Goal: Task Accomplishment & Management: Manage account settings

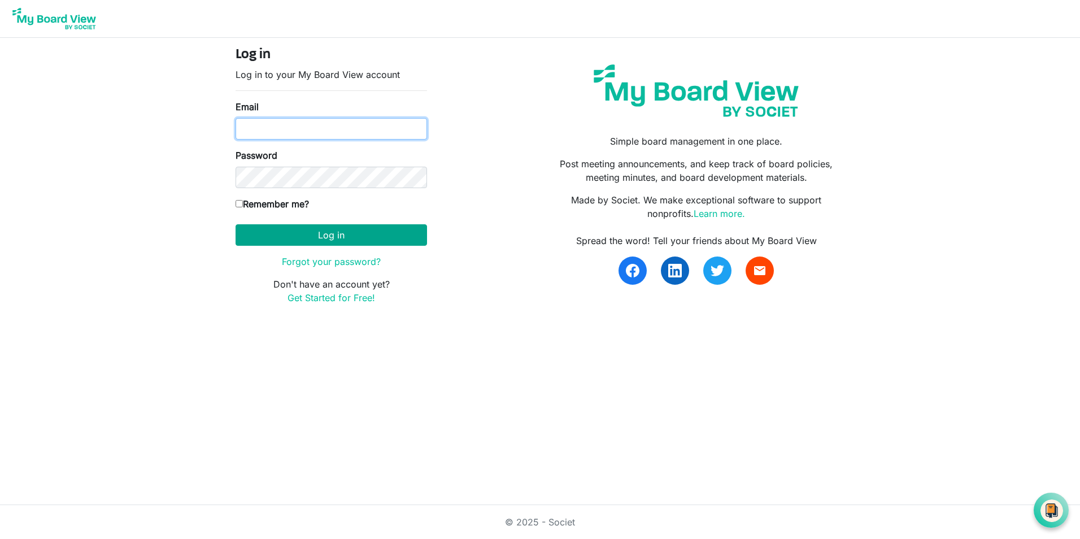
type input "briana2@msn.com"
click at [326, 238] on button "Log in" at bounding box center [332, 234] width 192 height 21
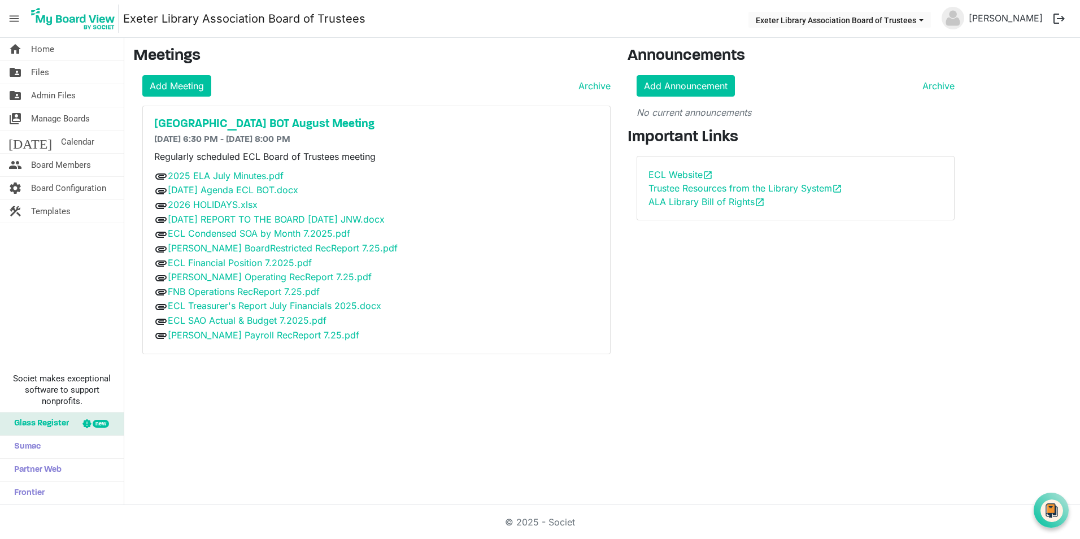
click at [57, 423] on span "Glass Register" at bounding box center [38, 423] width 60 height 23
click at [56, 165] on span "Board Members" at bounding box center [61, 165] width 60 height 23
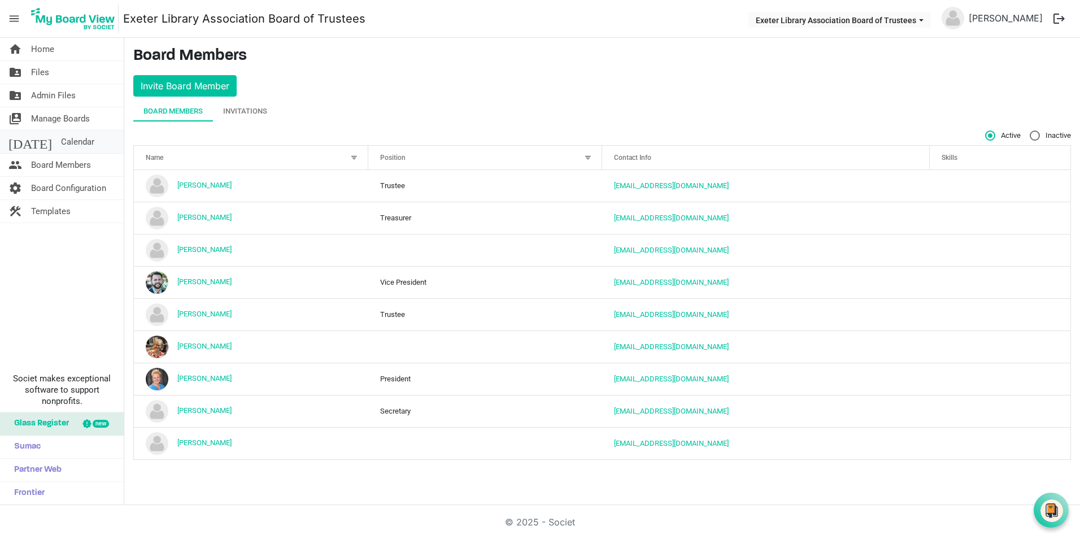
click at [61, 140] on span "Calendar" at bounding box center [77, 142] width 33 height 23
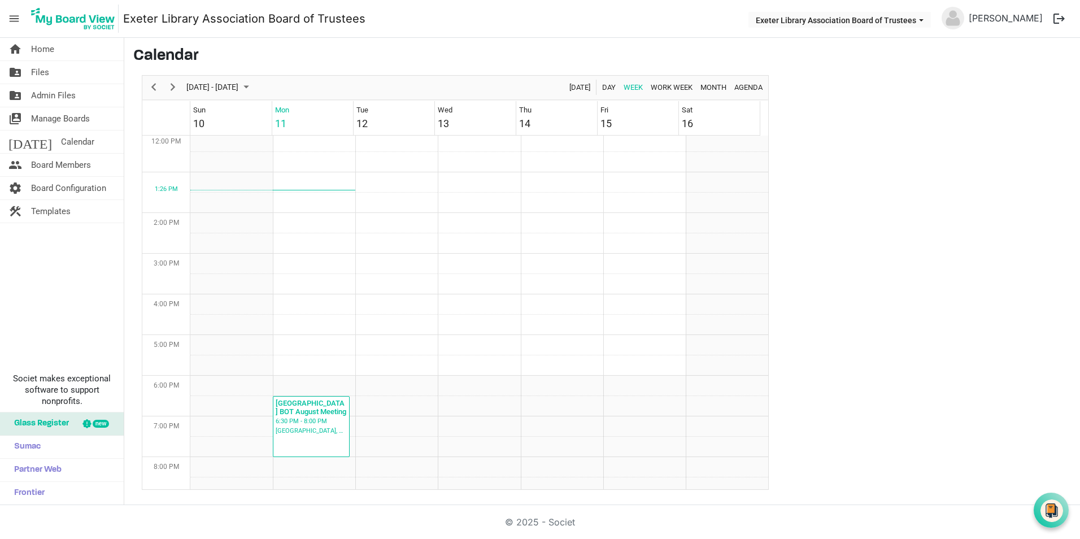
scroll to position [623, 0]
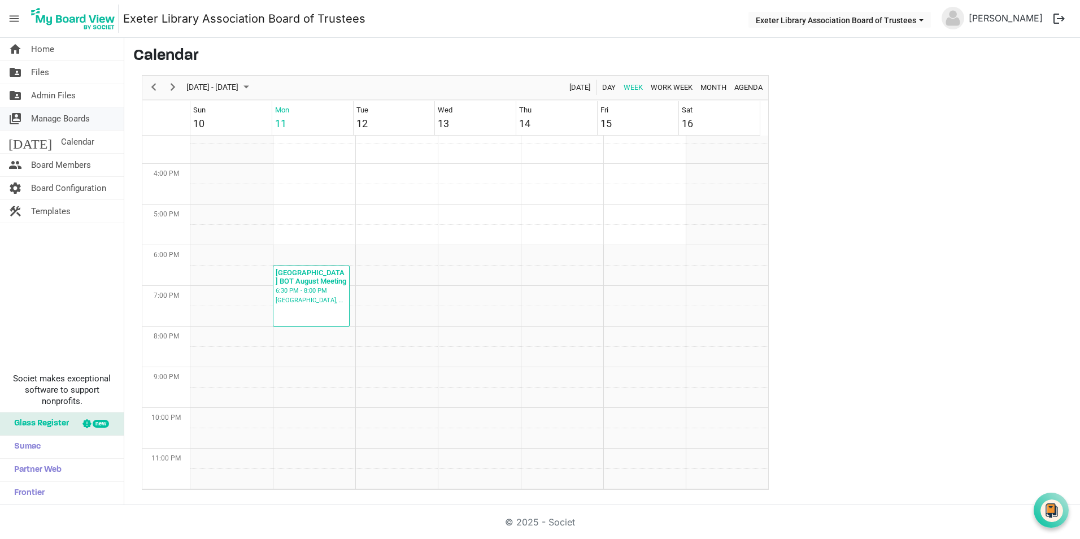
click at [40, 119] on span "Manage Boards" at bounding box center [60, 118] width 59 height 23
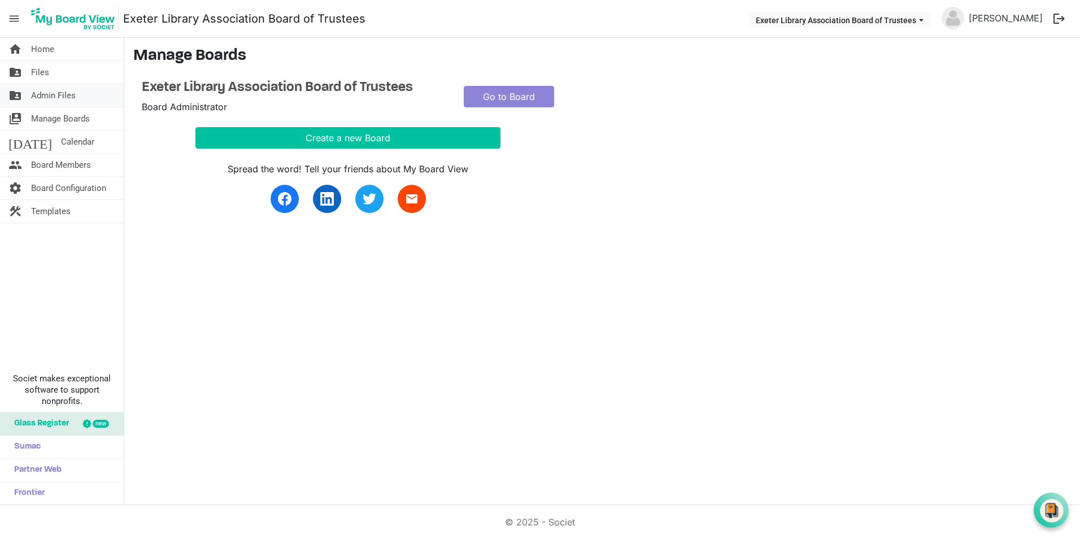
click at [46, 96] on span "Admin Files" at bounding box center [53, 95] width 45 height 23
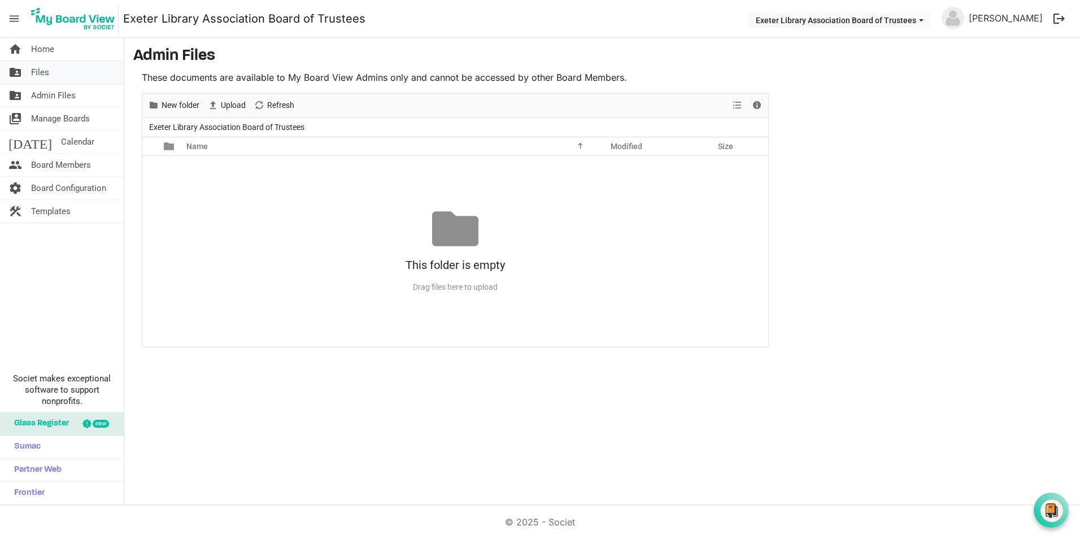
click at [43, 72] on span "Files" at bounding box center [40, 72] width 18 height 23
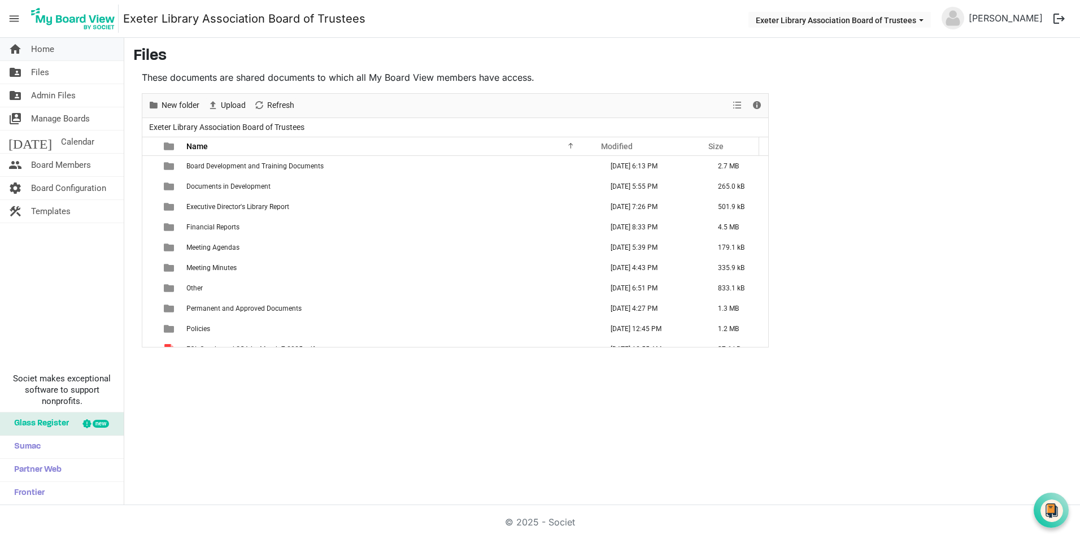
click at [43, 49] on span "Home" at bounding box center [42, 49] width 23 height 23
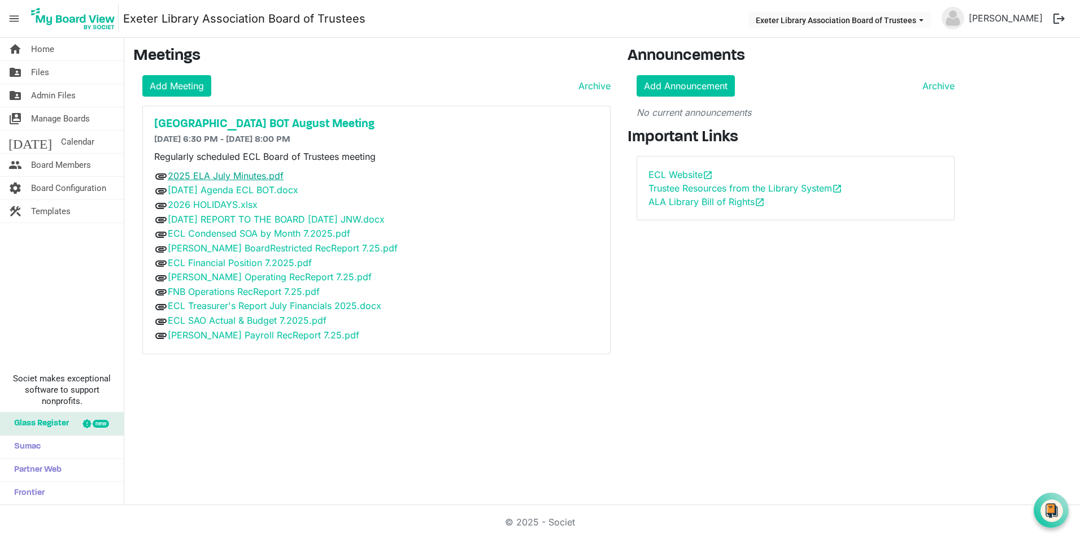
click at [238, 174] on link "2025 ELA July Minutes.pdf" at bounding box center [226, 175] width 116 height 11
click at [213, 125] on h5 "[GEOGRAPHIC_DATA] BOT August Meeting" at bounding box center [376, 125] width 445 height 14
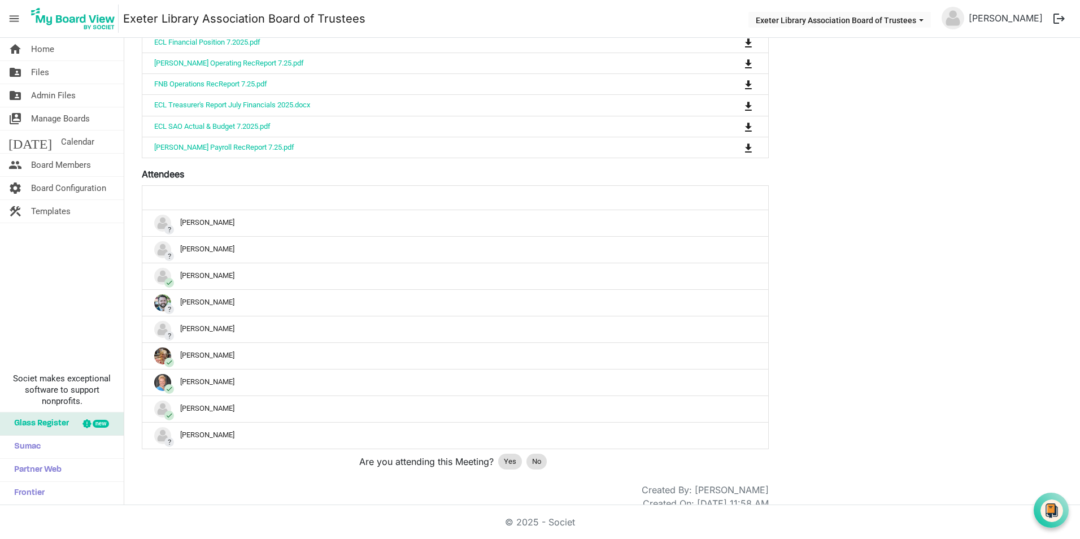
scroll to position [418, 0]
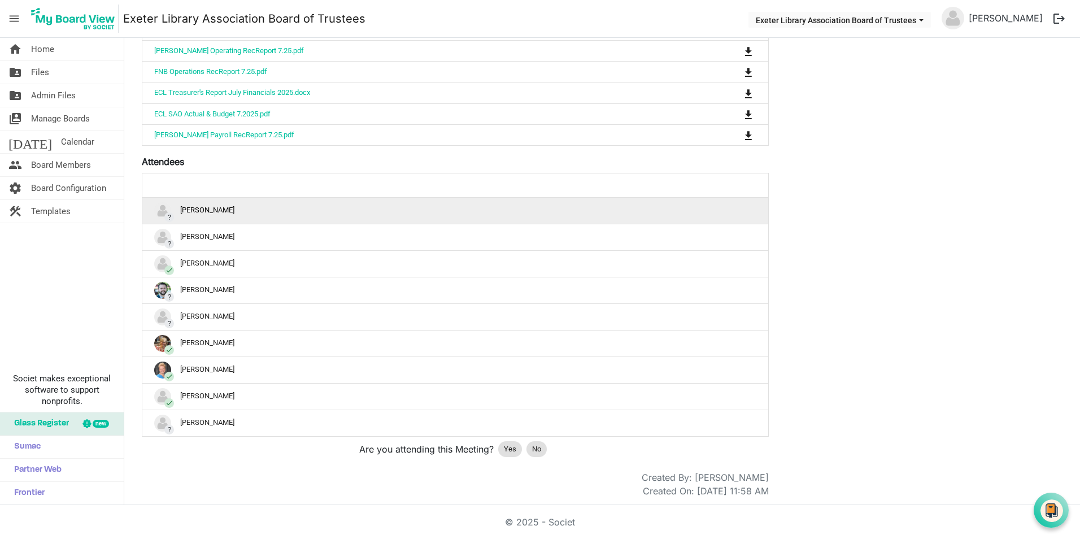
click at [176, 210] on div "? Brian Ackerman" at bounding box center [455, 210] width 602 height 17
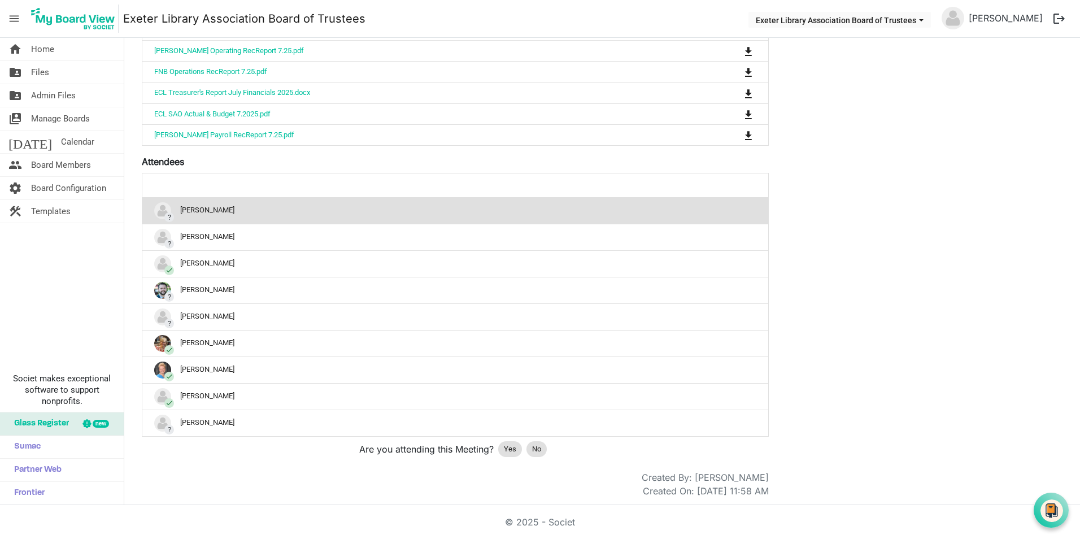
click at [194, 207] on div "? Brian Ackerman" at bounding box center [455, 210] width 602 height 17
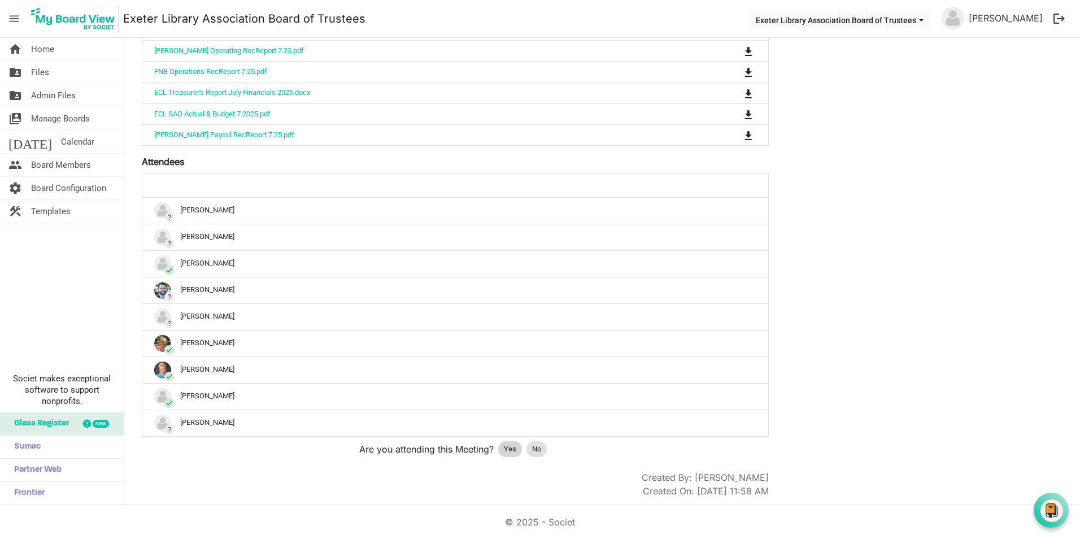
click at [510, 450] on span "Yes" at bounding box center [510, 449] width 12 height 11
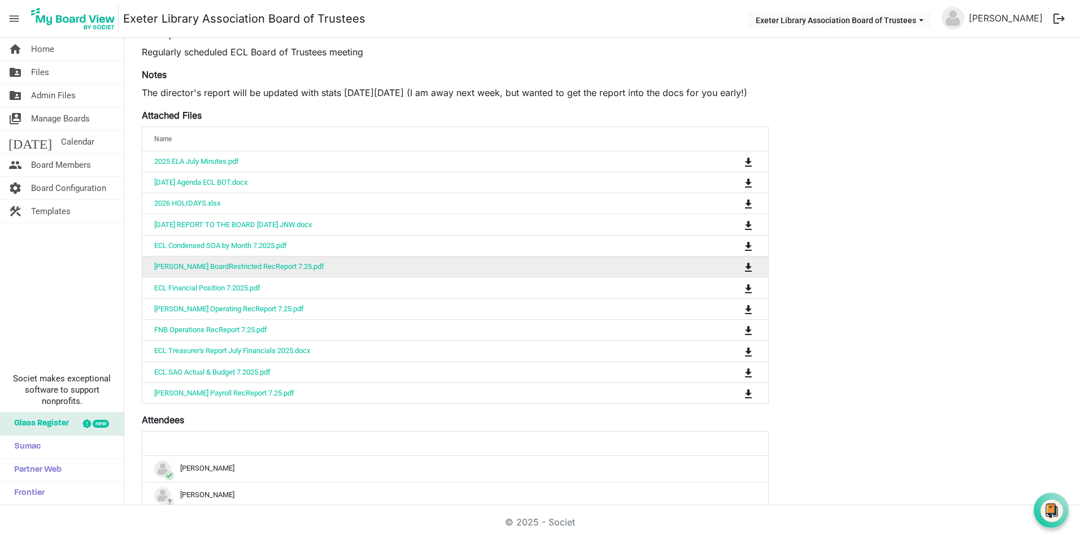
scroll to position [136, 0]
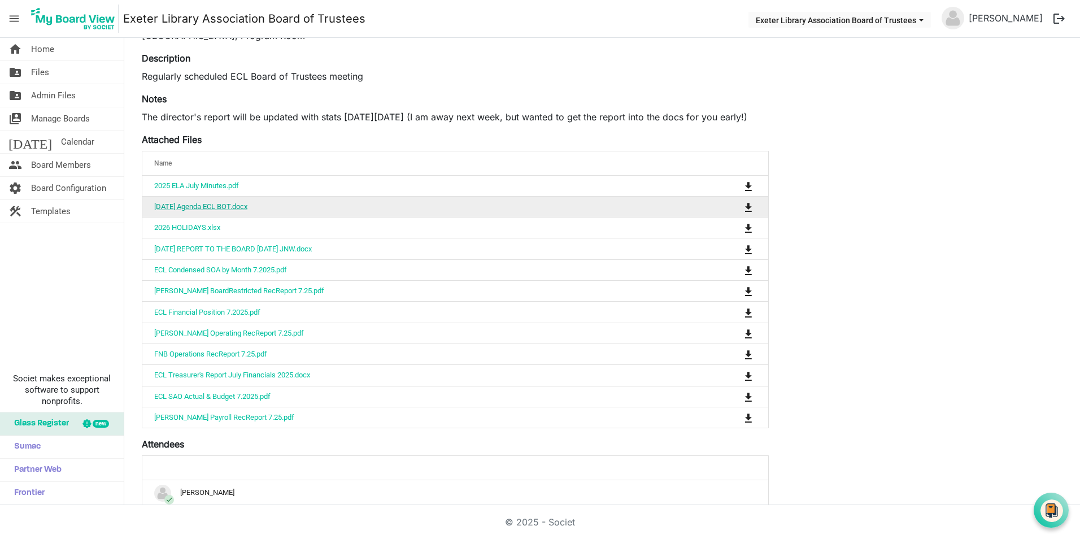
click at [233, 210] on link "[DATE] Agenda ECL BOT.docx" at bounding box center [200, 206] width 93 height 8
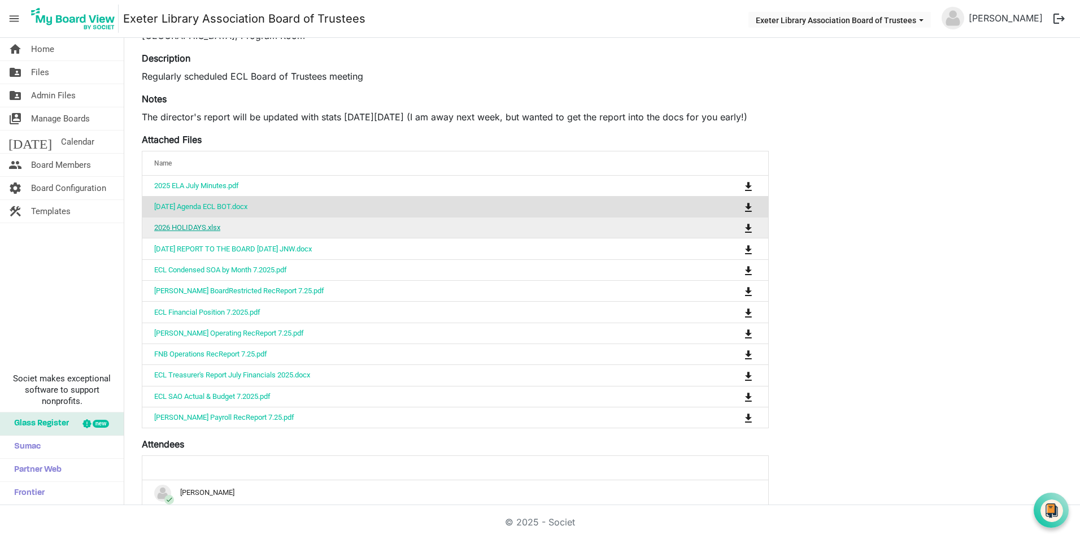
click at [195, 230] on link "2026 HOLIDAYS.xlsx" at bounding box center [187, 227] width 66 height 8
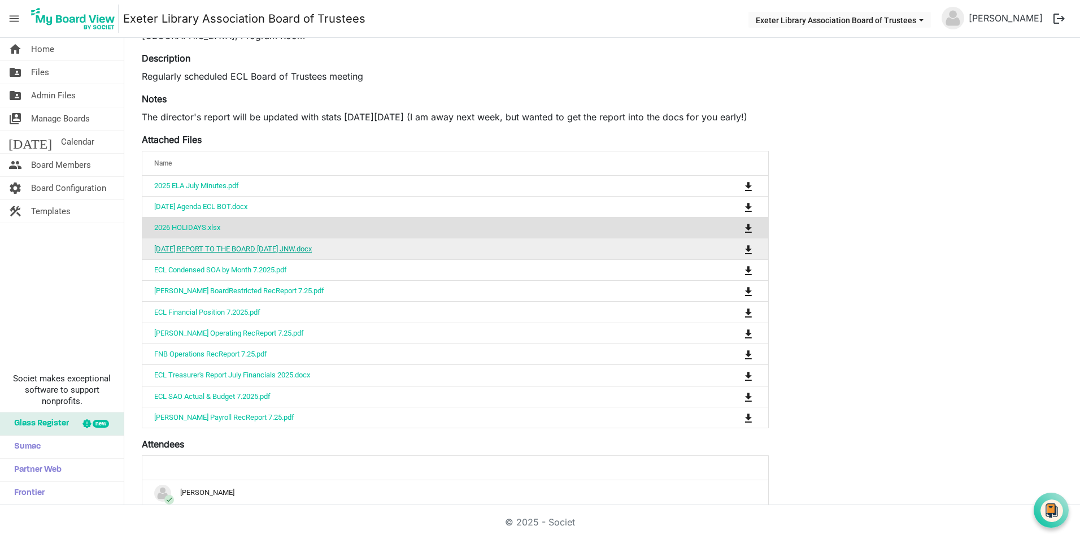
click at [223, 249] on link "[DATE] REPORT TO THE BOARD [DATE] JNW.docx" at bounding box center [233, 249] width 158 height 8
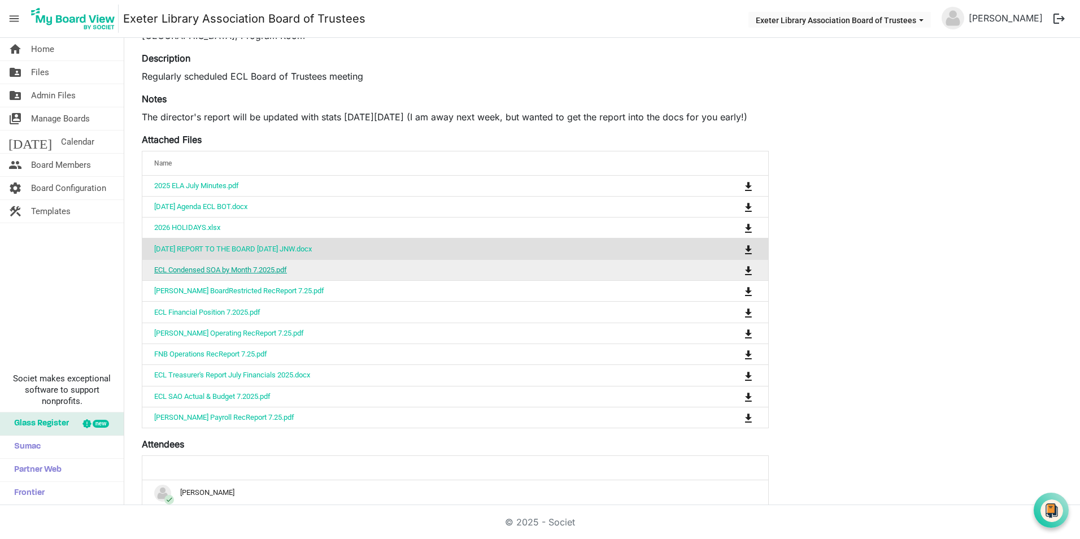
click at [215, 269] on link "ECL Condensed SOA by Month 7.2025.pdf" at bounding box center [220, 270] width 133 height 8
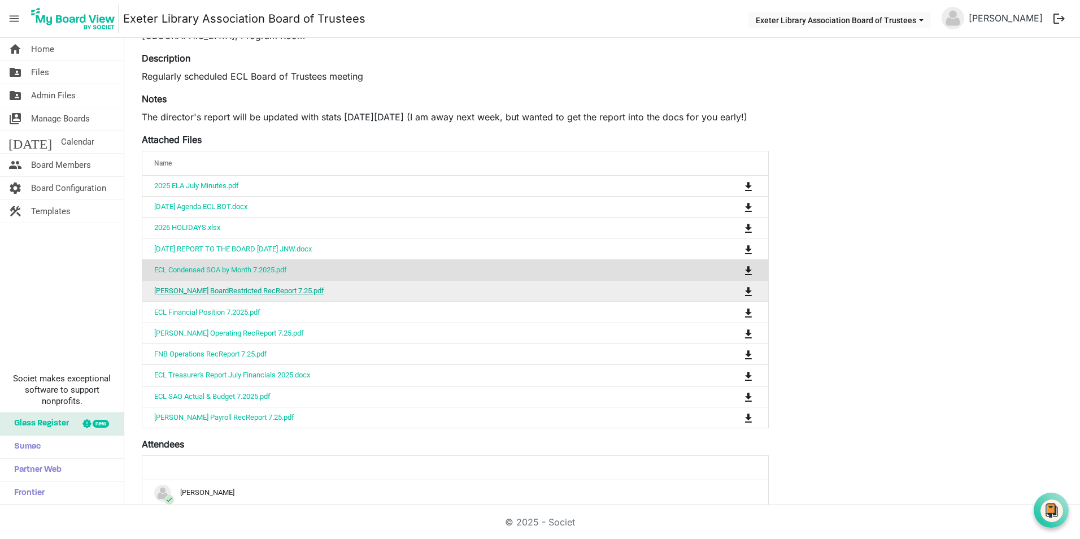
click at [259, 290] on link "[PERSON_NAME] BoardRestricted RecReport 7.25.pdf" at bounding box center [239, 290] width 170 height 8
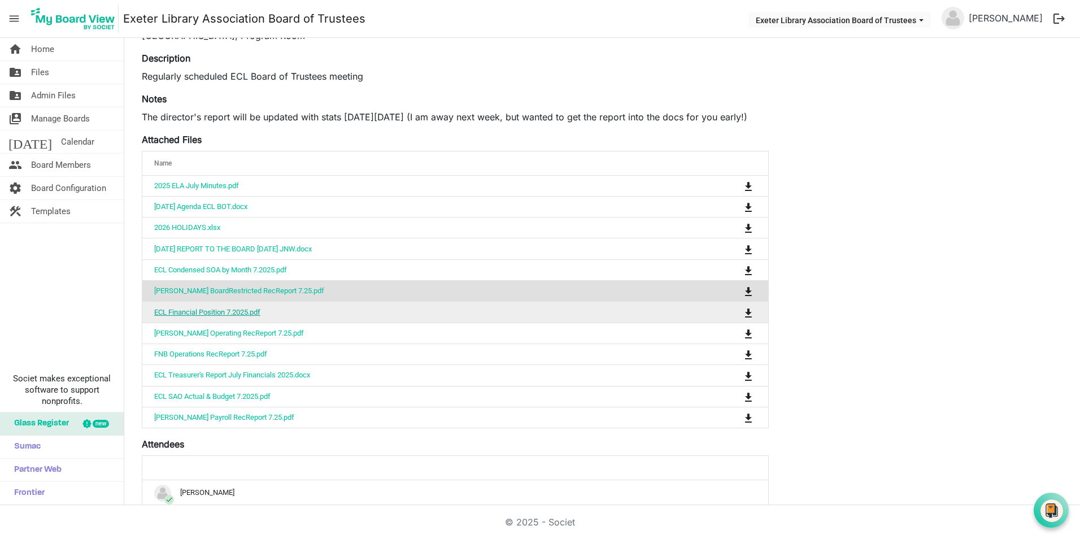
click at [228, 311] on link "ECL Financial Position 7.2025.pdf" at bounding box center [207, 312] width 106 height 8
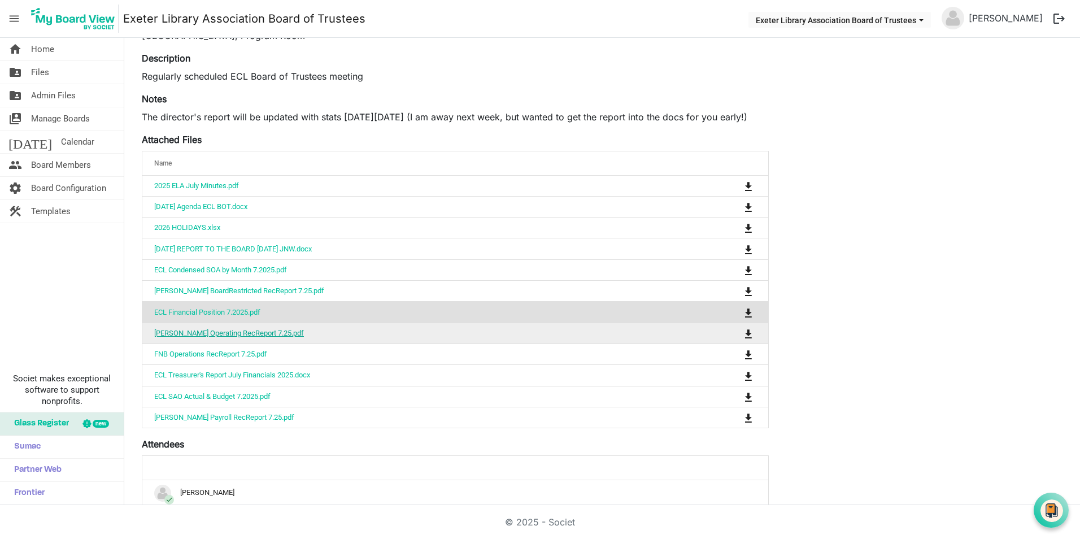
click at [198, 334] on link "[PERSON_NAME] Operating RecReport 7.25.pdf" at bounding box center [229, 333] width 150 height 8
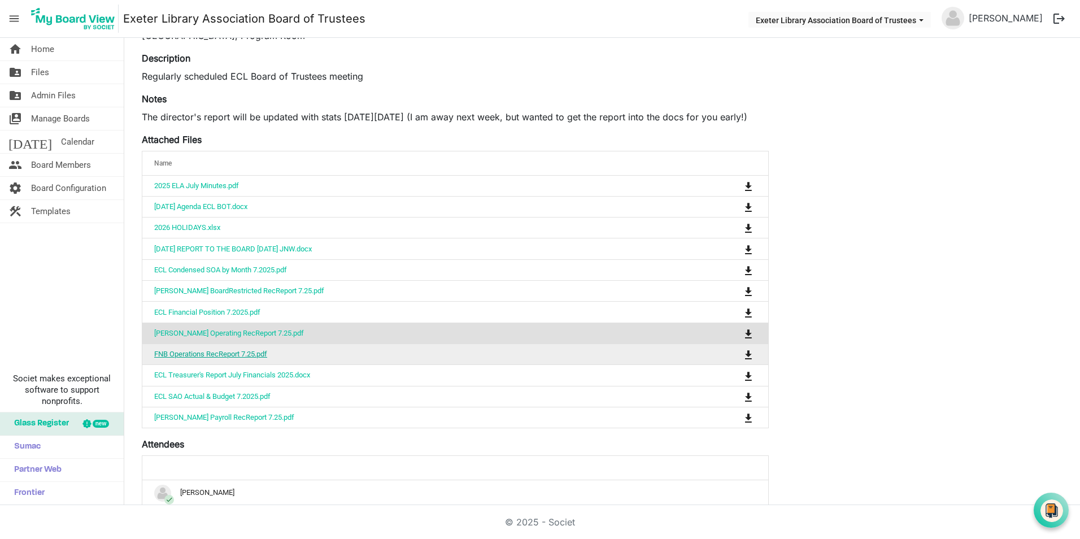
click at [212, 353] on link "FNB Operations RecReport 7.25.pdf" at bounding box center [210, 354] width 113 height 8
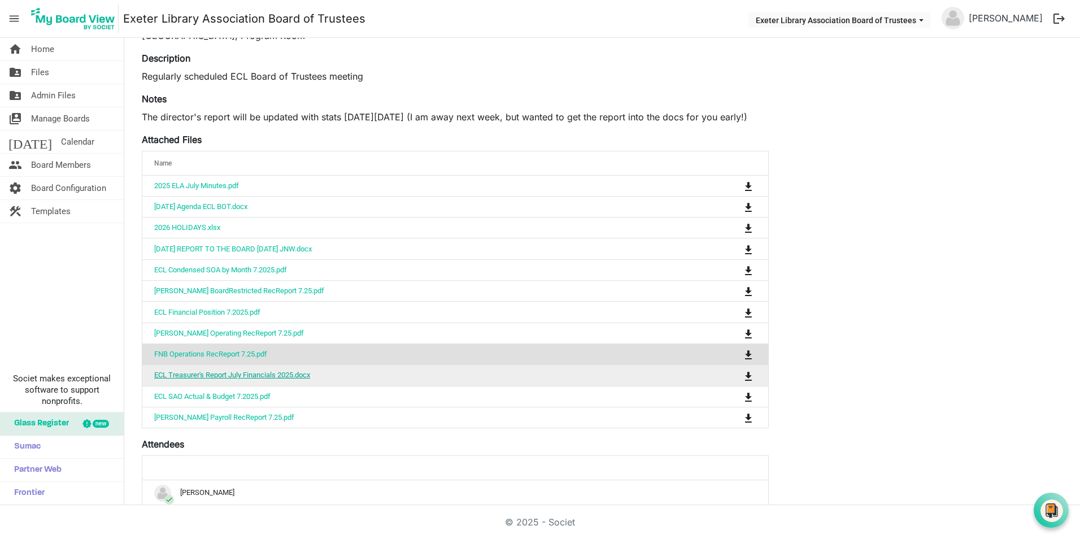
click at [250, 374] on link "ECL Treasurer's Report July Financials 2025.docx" at bounding box center [232, 375] width 156 height 8
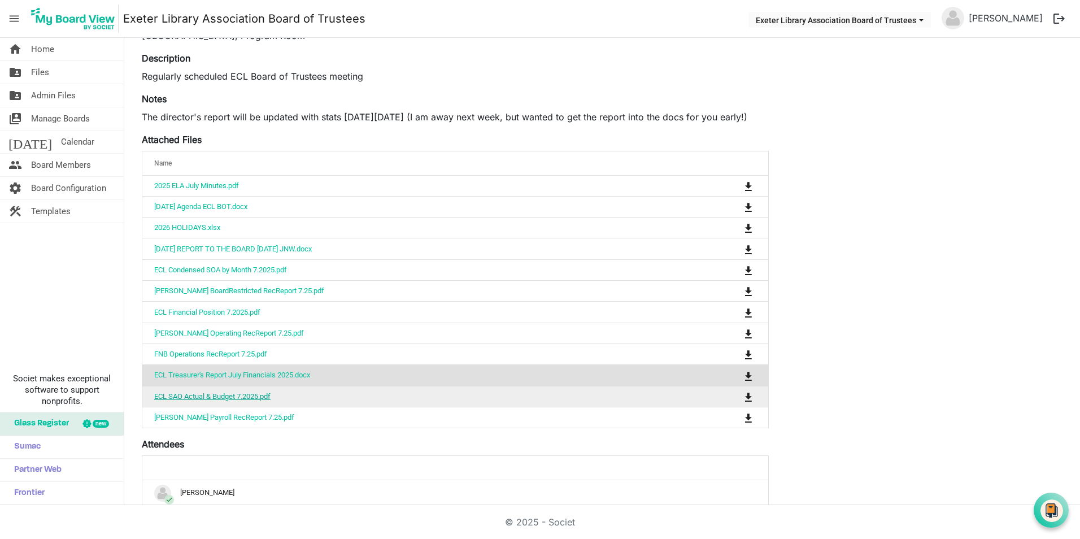
click at [269, 397] on link "ECL SAO Actual & Budget 7.2025.pdf" at bounding box center [212, 396] width 116 height 8
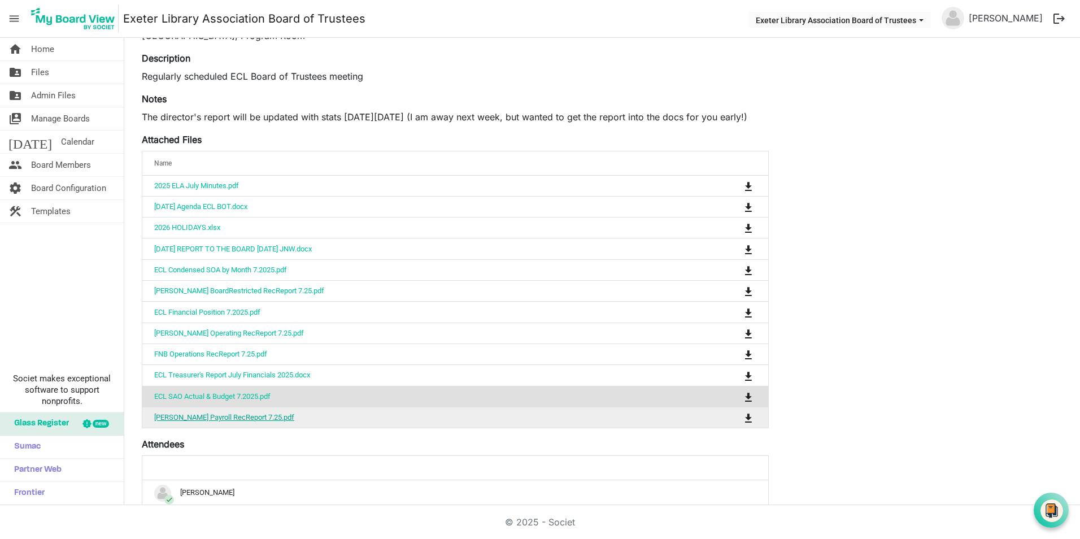
click at [203, 419] on link "[PERSON_NAME] Payroll RecReport 7.25.pdf" at bounding box center [224, 417] width 140 height 8
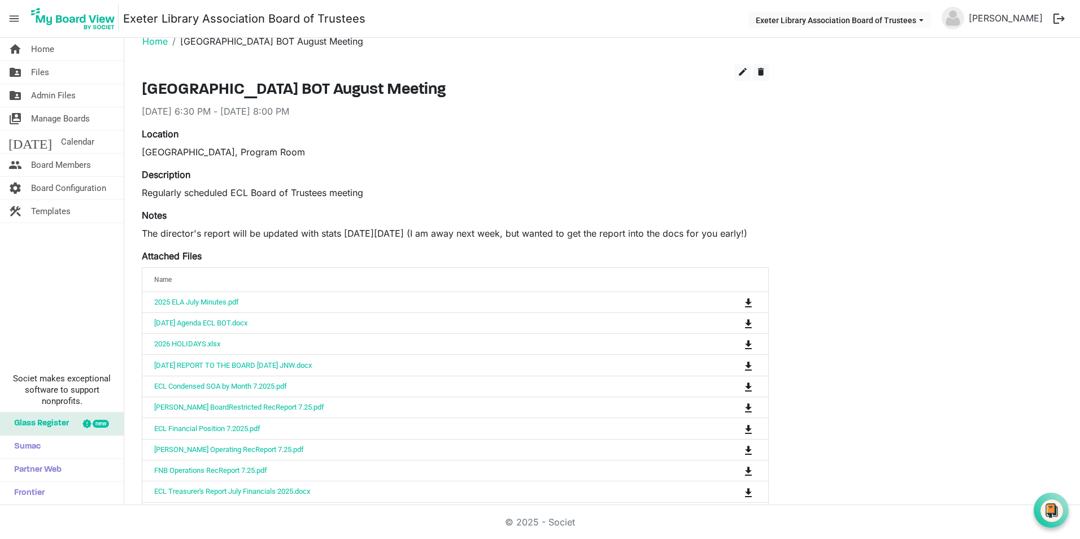
scroll to position [0, 0]
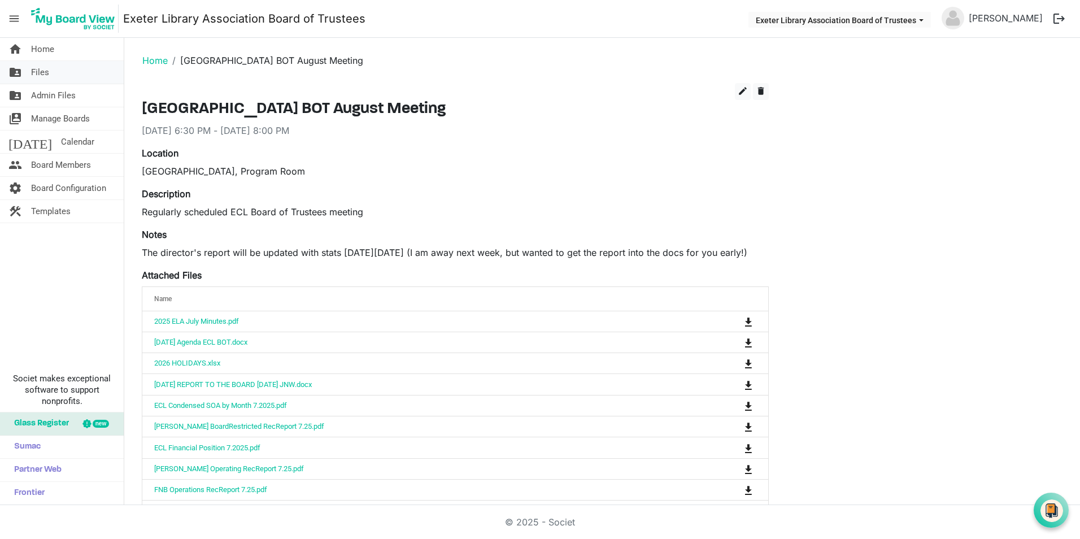
click at [47, 71] on span "Files" at bounding box center [40, 72] width 18 height 23
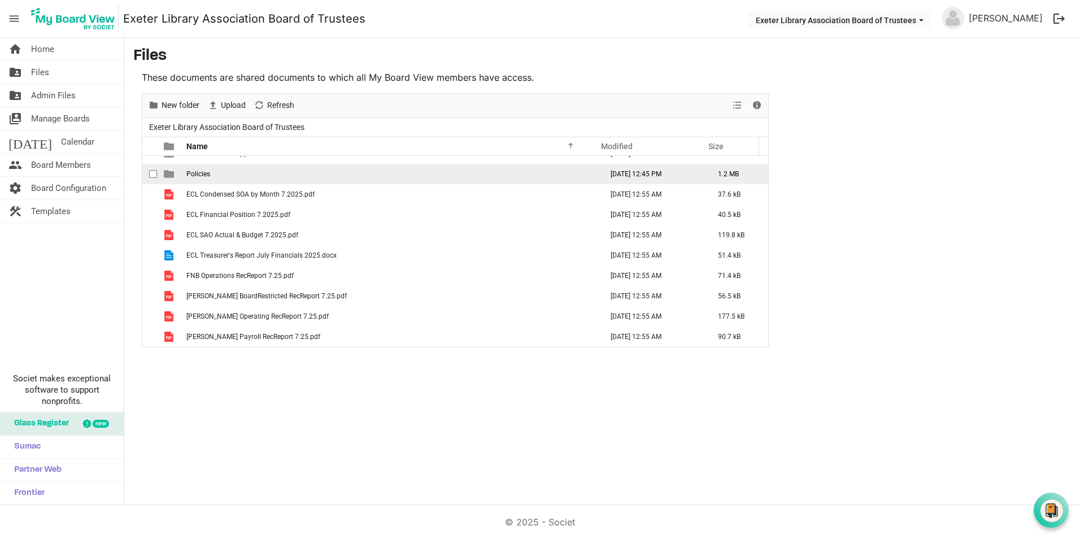
scroll to position [98, 0]
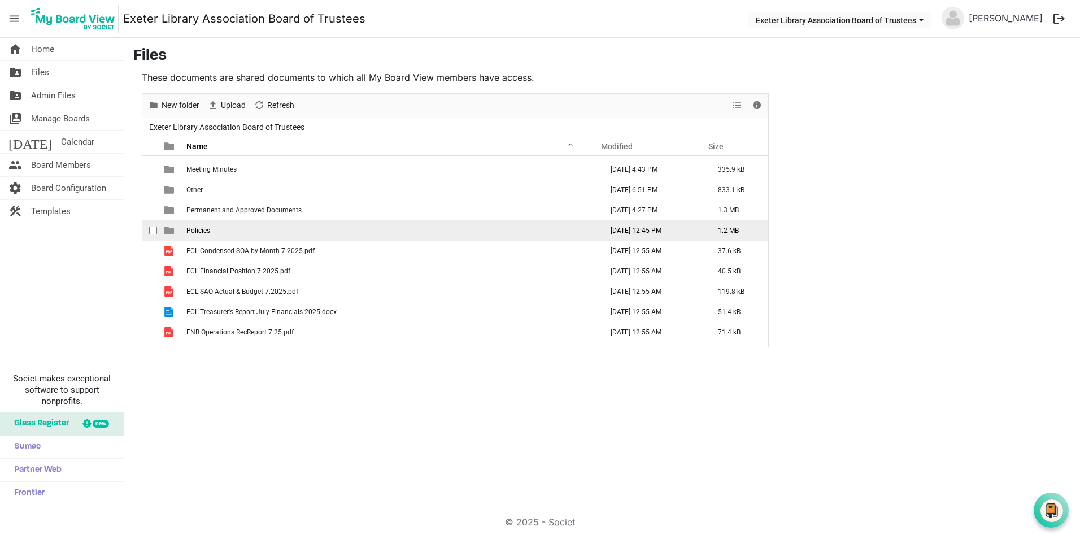
click at [225, 233] on td "Policies" at bounding box center [391, 230] width 416 height 20
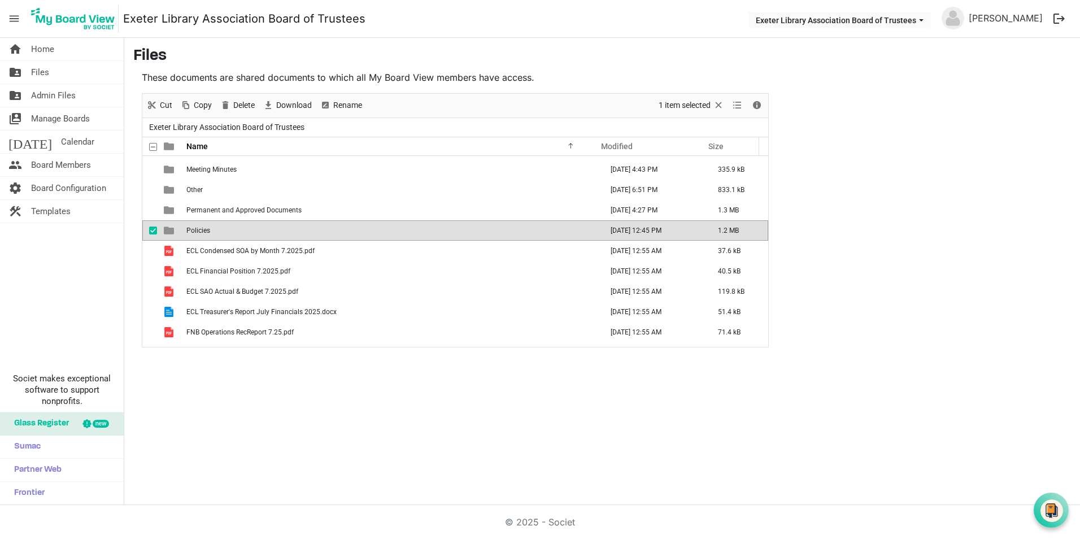
click at [225, 233] on td "Policies" at bounding box center [391, 230] width 416 height 20
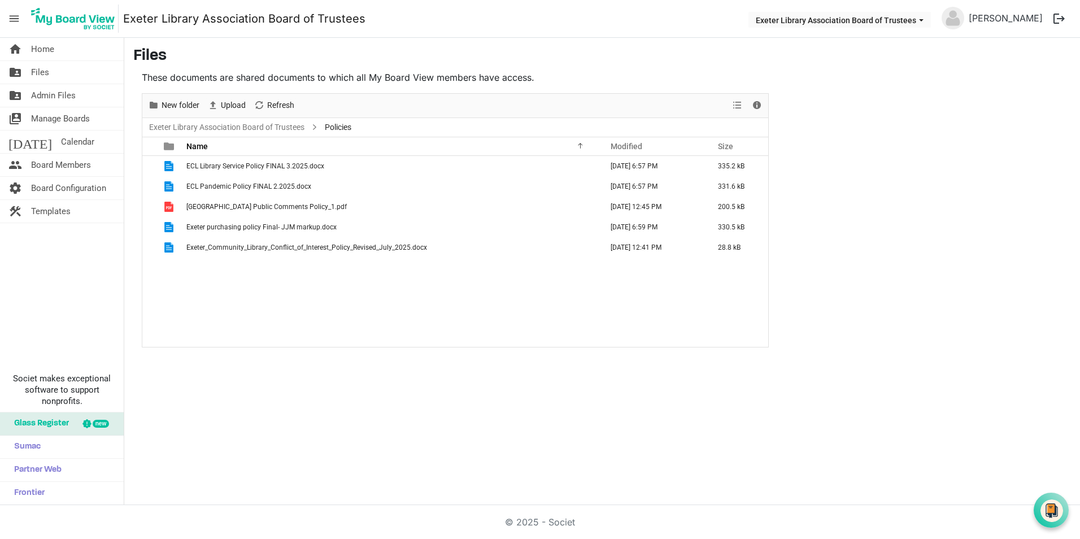
scroll to position [0, 0]
click at [223, 105] on span "Upload" at bounding box center [233, 105] width 27 height 14
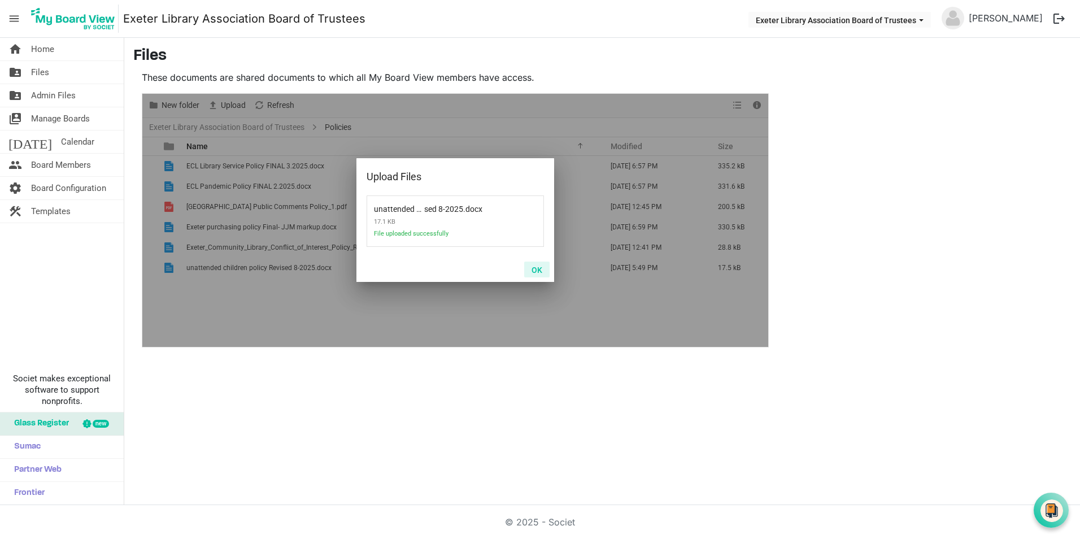
click at [533, 267] on button "OK" at bounding box center [536, 270] width 25 height 16
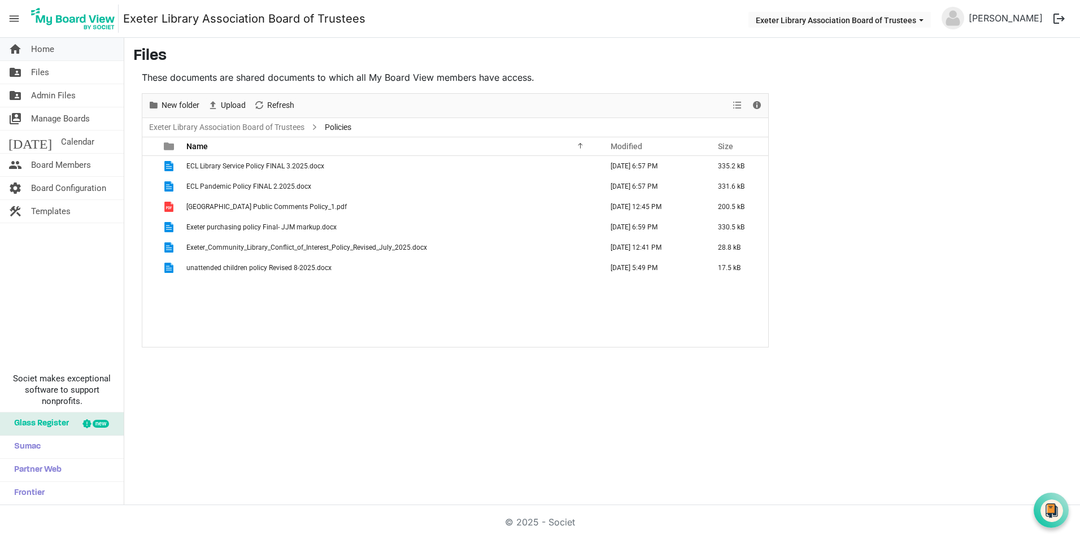
click at [40, 50] on span "Home" at bounding box center [42, 49] width 23 height 23
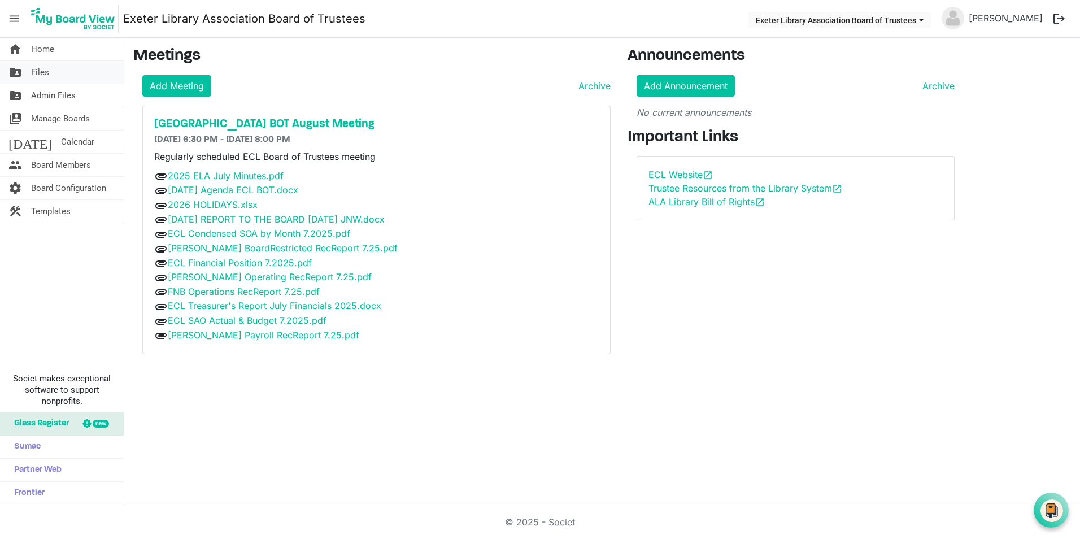
click at [43, 69] on span "Files" at bounding box center [40, 72] width 18 height 23
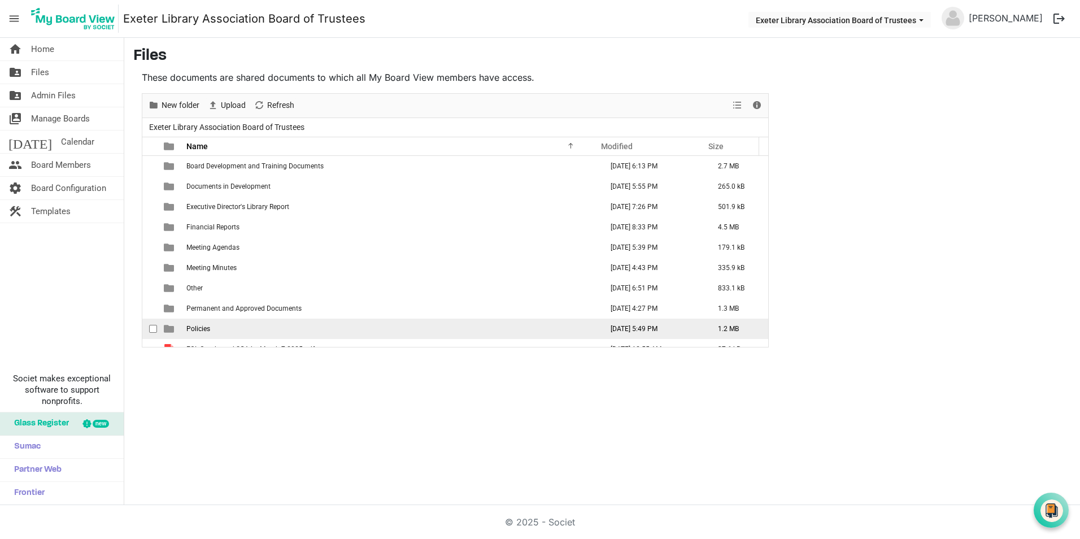
click at [190, 325] on span "Policies" at bounding box center [198, 329] width 24 height 8
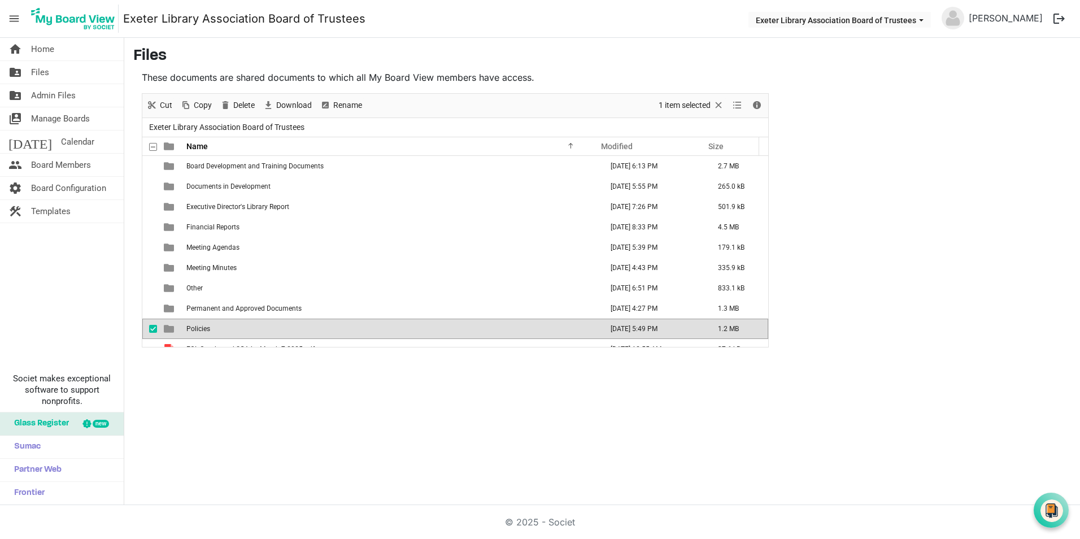
click at [190, 325] on span "Policies" at bounding box center [198, 329] width 24 height 8
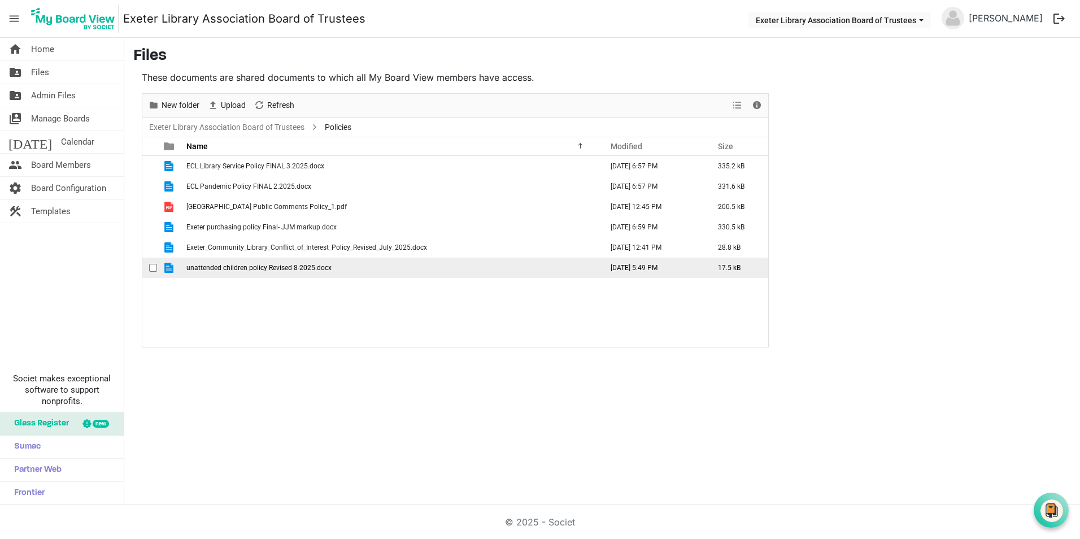
click at [212, 272] on td "unattended children policy Revised 8-2025.docx" at bounding box center [391, 268] width 416 height 20
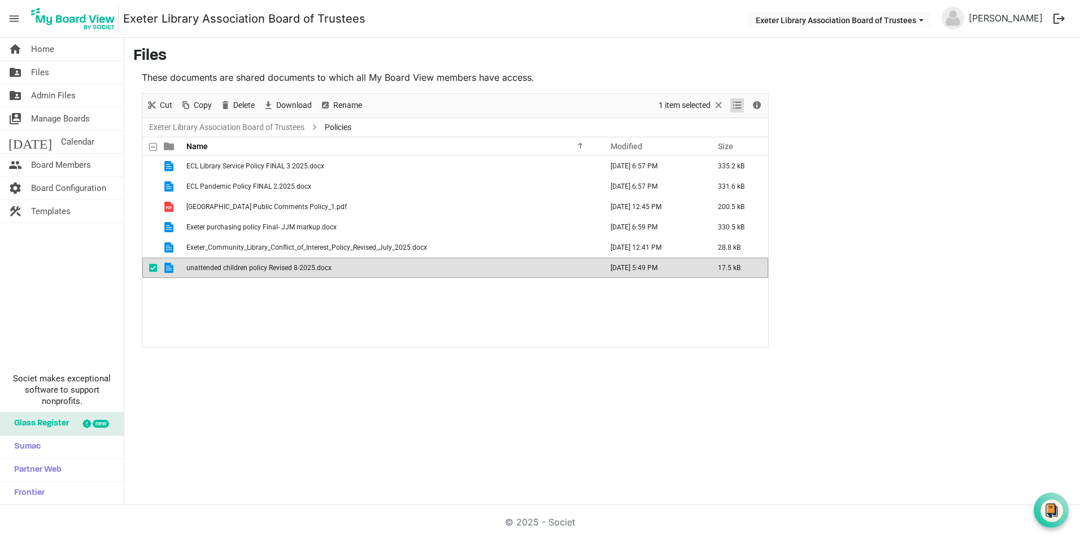
click at [737, 105] on span "View dropdownbutton" at bounding box center [738, 105] width 14 height 14
click at [761, 105] on span "Details" at bounding box center [757, 105] width 14 height 14
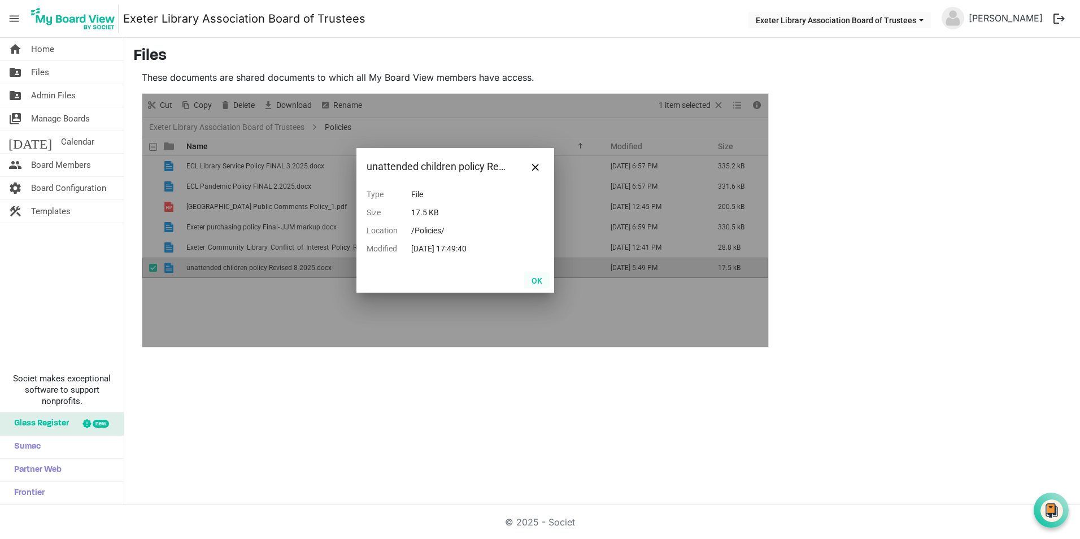
click at [534, 285] on button "OK" at bounding box center [536, 280] width 25 height 16
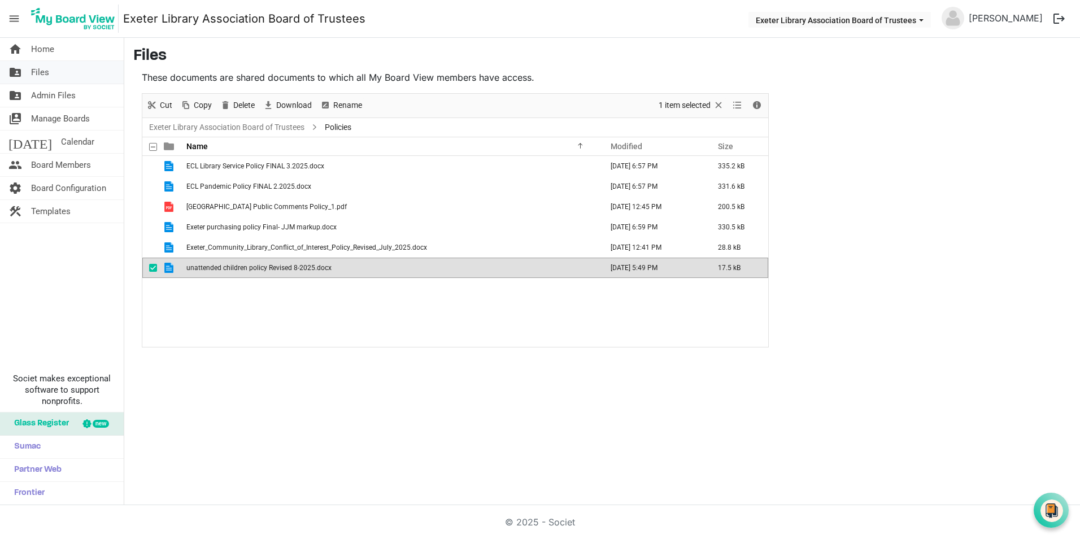
click at [36, 73] on span "Files" at bounding box center [40, 72] width 18 height 23
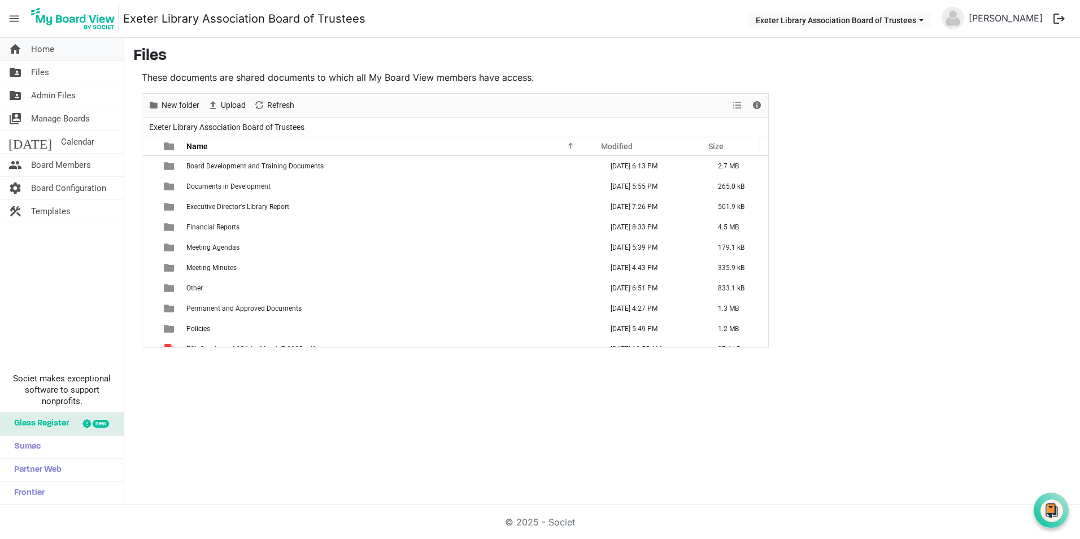
click at [46, 51] on span "Home" at bounding box center [42, 49] width 23 height 23
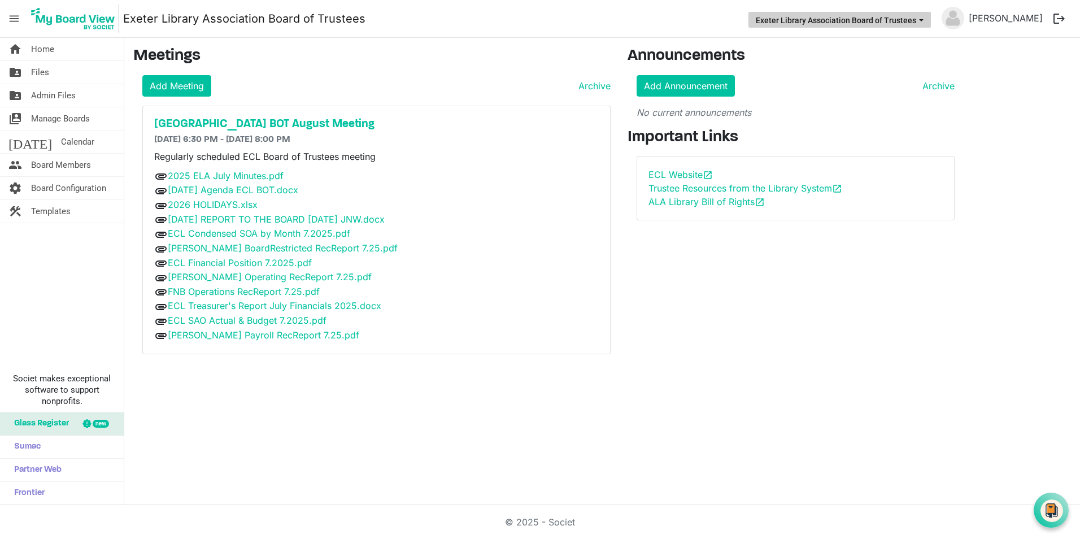
click at [928, 23] on button "Exeter Library Association Board of Trustees" at bounding box center [840, 20] width 182 height 16
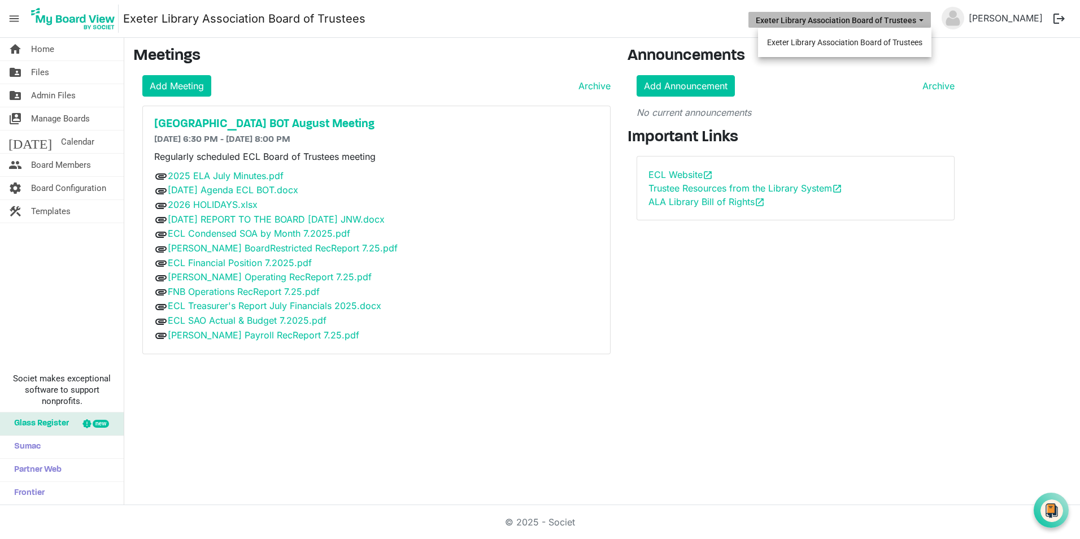
click at [928, 23] on button "Exeter Library Association Board of Trustees" at bounding box center [840, 20] width 182 height 16
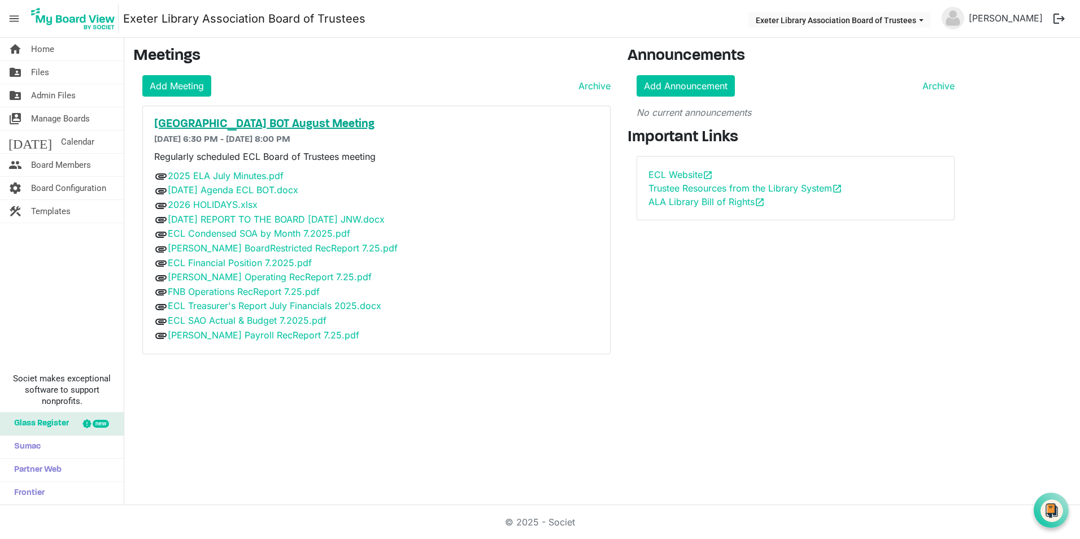
click at [299, 124] on h5 "[GEOGRAPHIC_DATA] BOT August Meeting" at bounding box center [376, 125] width 445 height 14
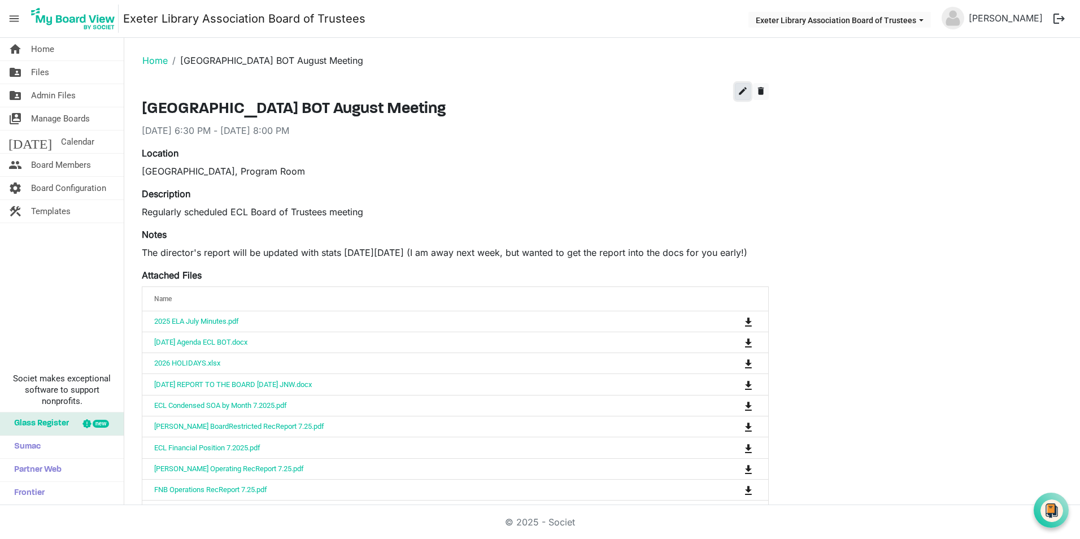
click at [741, 92] on span "edit" at bounding box center [743, 91] width 10 height 10
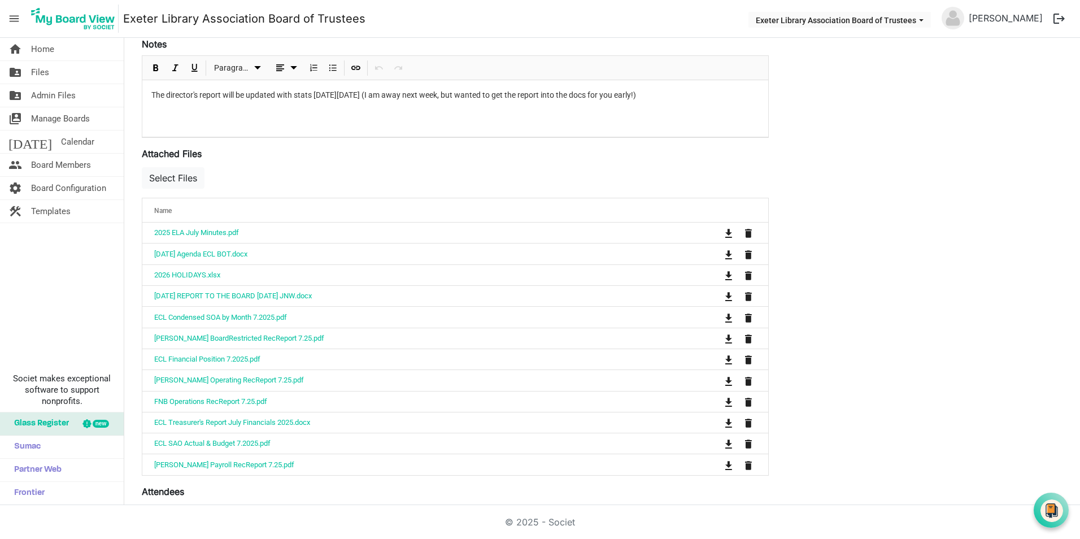
scroll to position [282, 0]
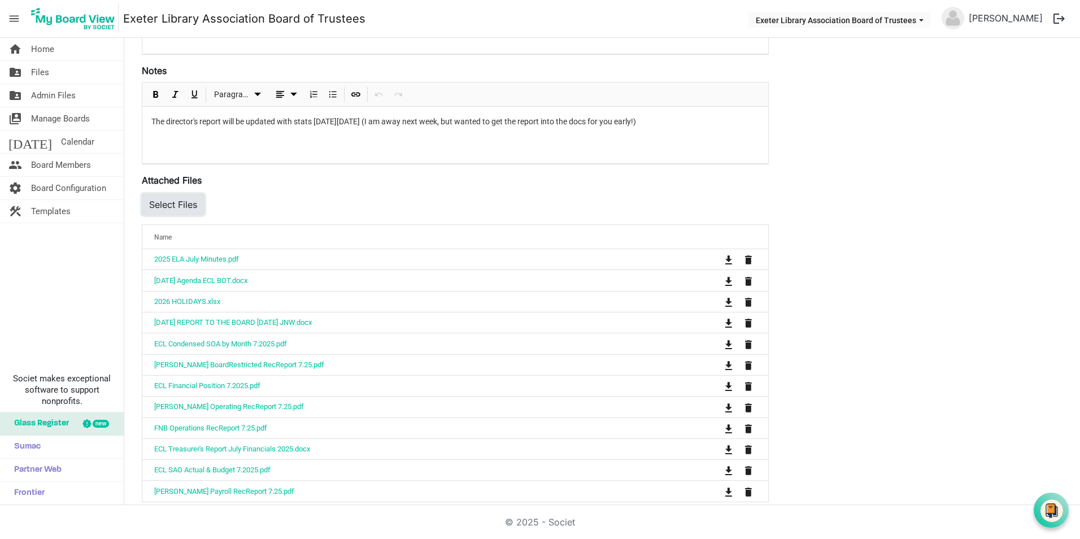
click at [175, 205] on button "Select Files" at bounding box center [173, 204] width 63 height 21
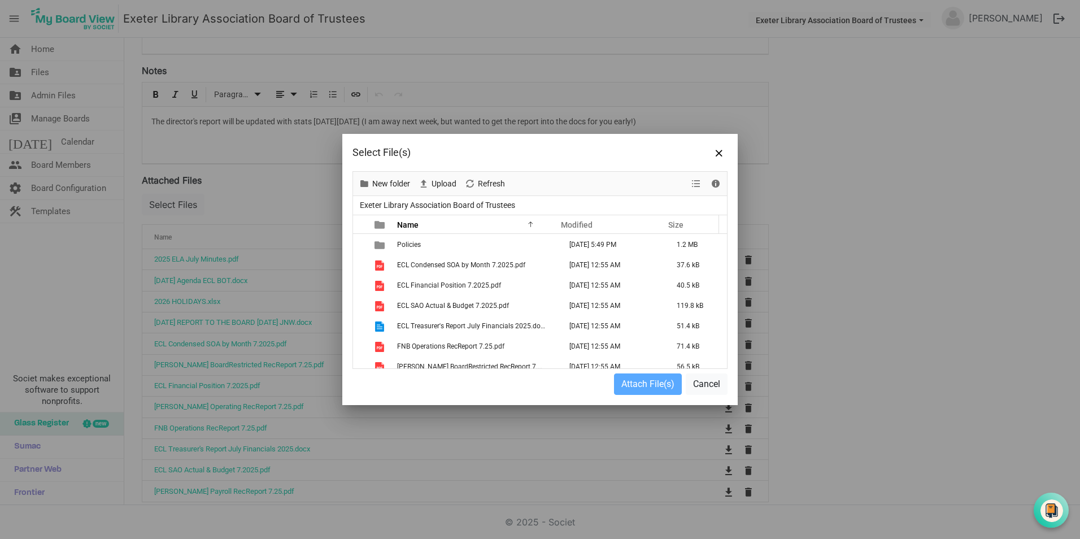
scroll to position [98, 0]
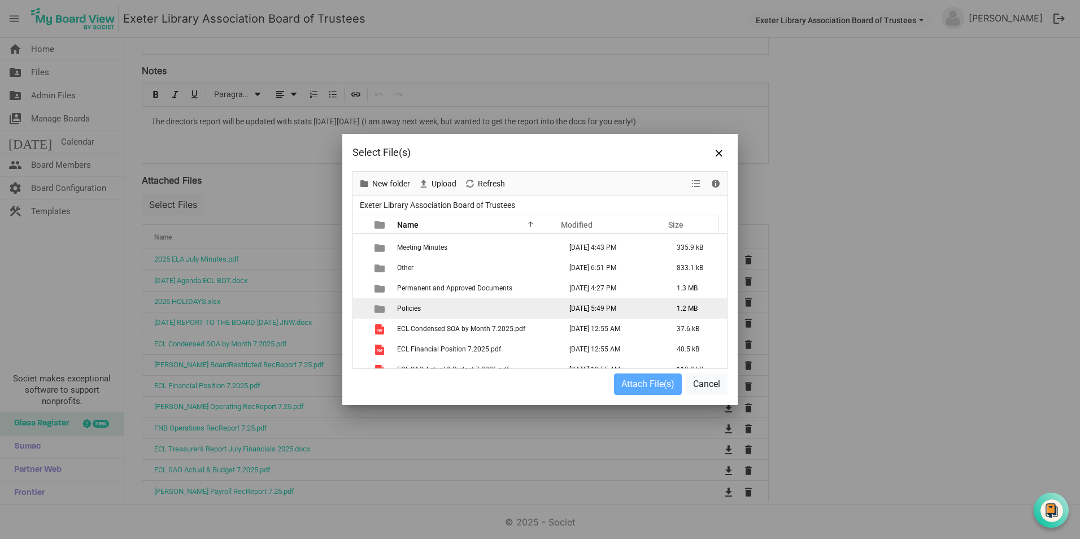
click at [392, 310] on td "is template cell column header type" at bounding box center [381, 308] width 26 height 20
click at [375, 307] on span "is template cell column header type" at bounding box center [380, 309] width 10 height 10
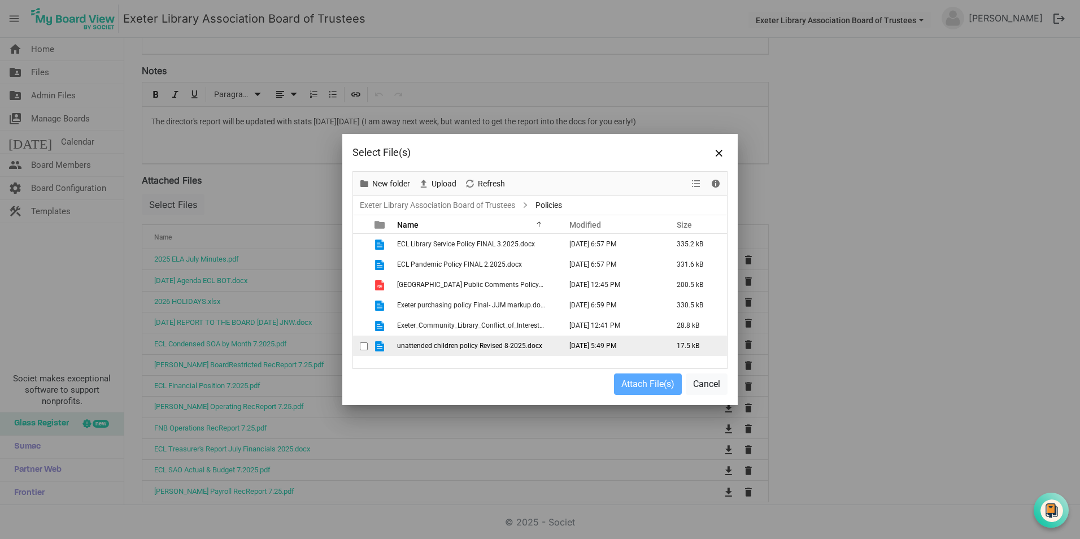
click at [444, 347] on span "unattended children policy Revised 8-2025.docx" at bounding box center [469, 346] width 145 height 8
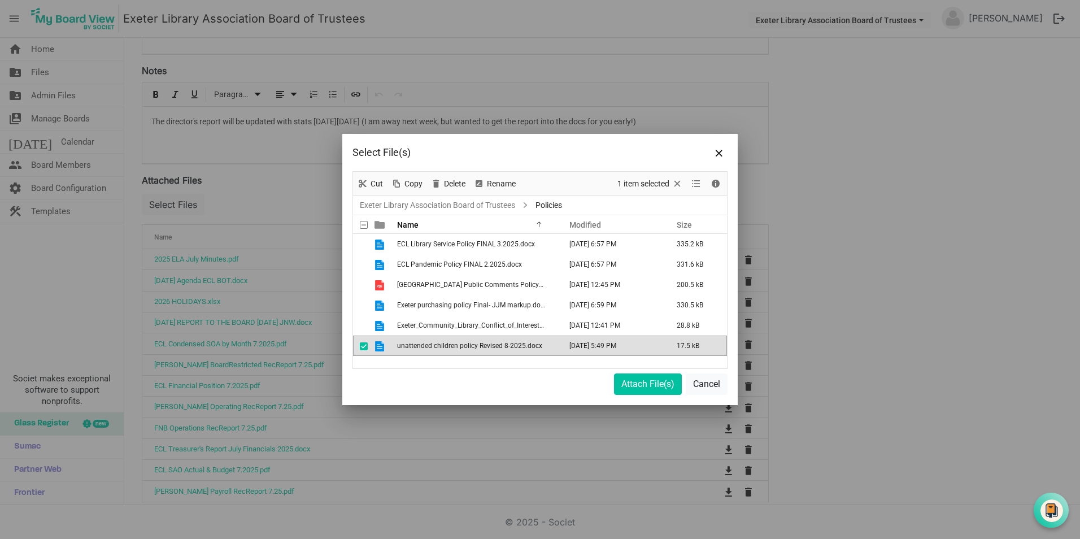
click at [444, 347] on span "unattended children policy Revised 8-2025.docx" at bounding box center [469, 346] width 145 height 8
click at [642, 386] on button "Attach File(s)" at bounding box center [648, 383] width 68 height 21
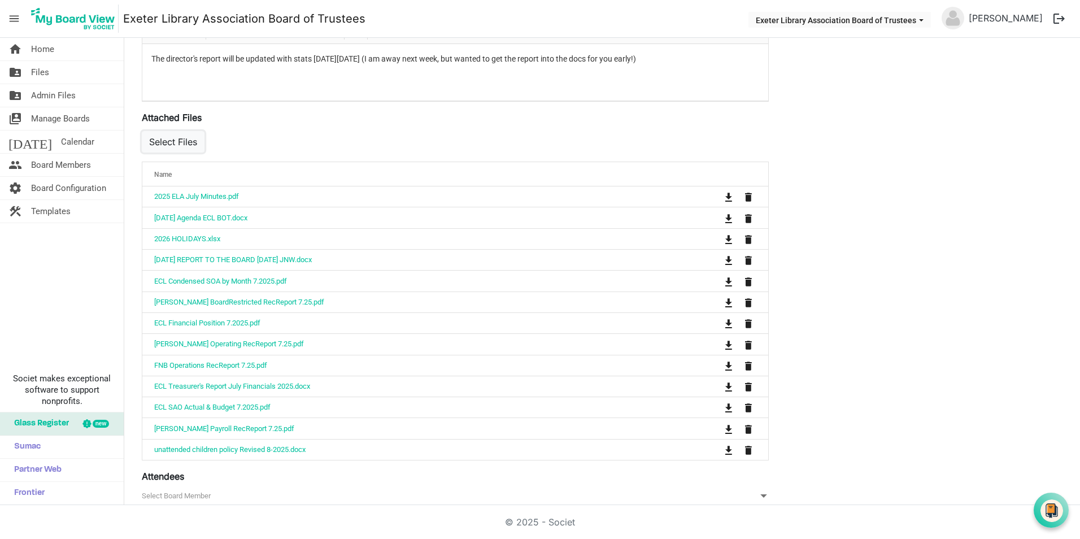
scroll to position [452, 0]
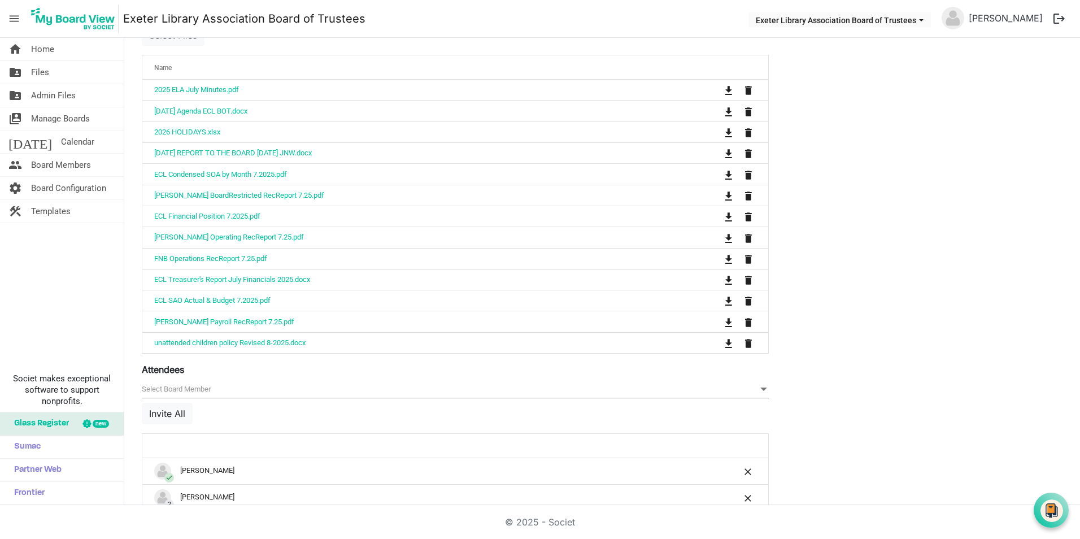
click at [1033, 291] on div "Save Cancel [GEOGRAPHIC_DATA] BOT August Meeting Start Time [DATE] 6:30 PM End …" at bounding box center [602, 182] width 938 height 1102
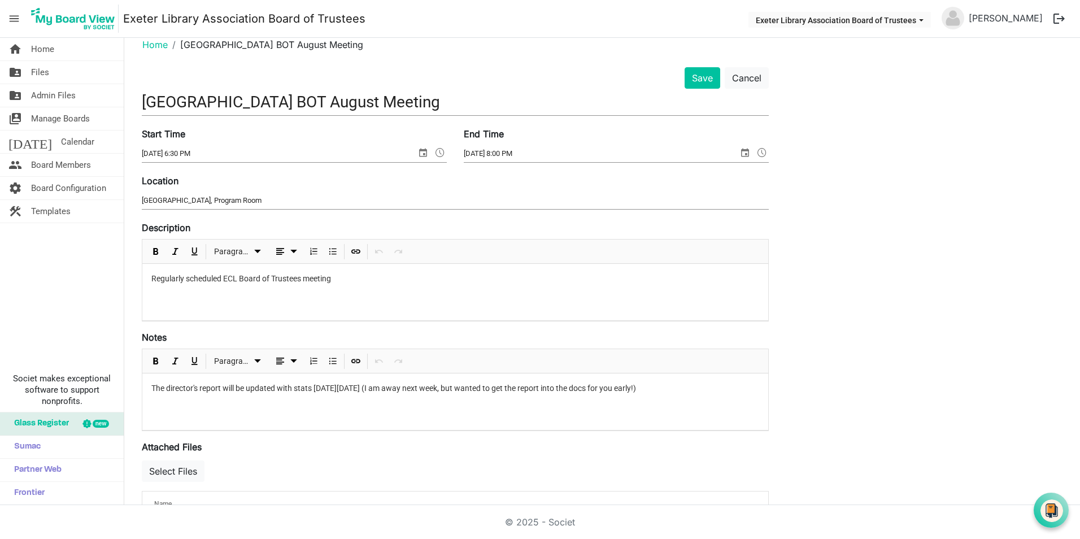
scroll to position [0, 0]
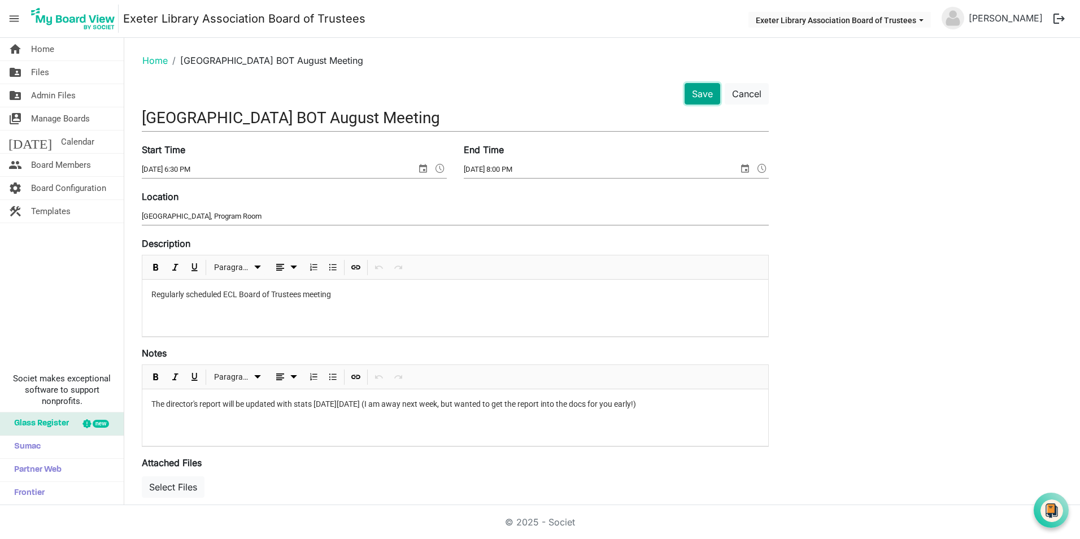
click at [700, 90] on button "Save" at bounding box center [703, 93] width 36 height 21
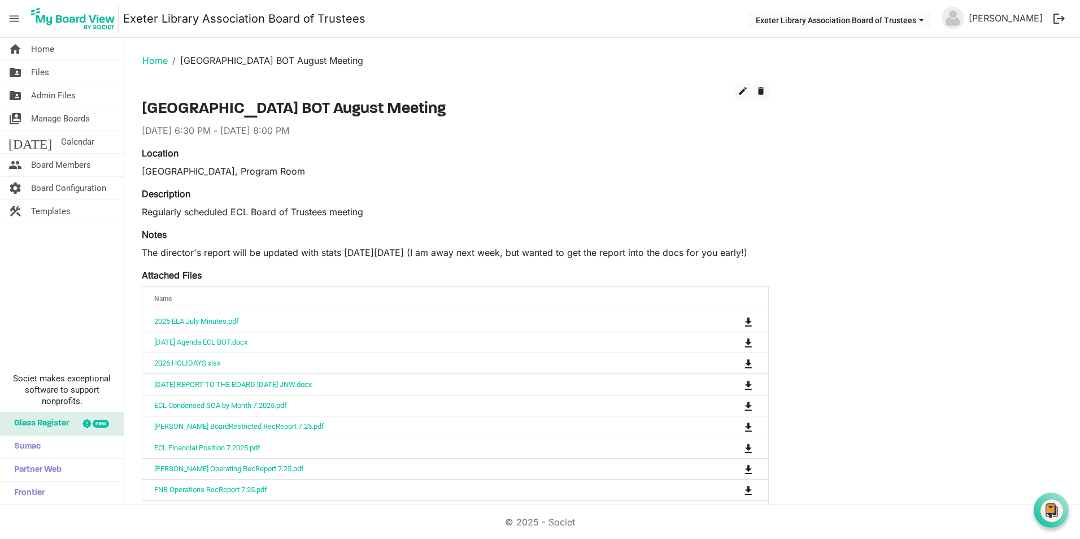
click at [957, 203] on div "edit delete [GEOGRAPHIC_DATA] BOT August Meeting [DATE] 6:30 PM - [DATE] 8:00 P…" at bounding box center [602, 510] width 938 height 854
